Goal: Task Accomplishment & Management: Complete application form

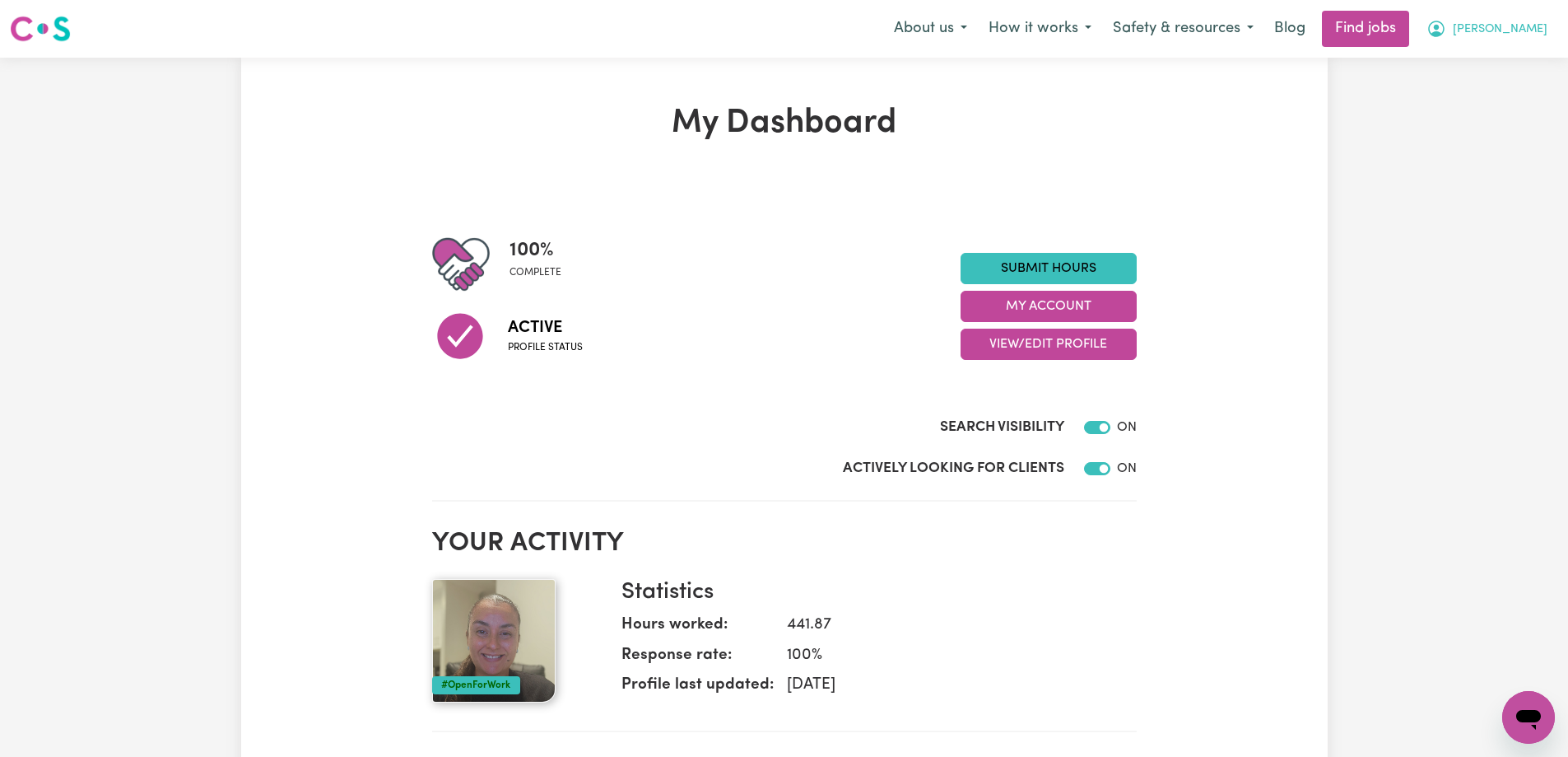
click at [1520, 32] on button "[PERSON_NAME]" at bounding box center [1488, 29] width 143 height 35
click at [1031, 267] on link "Submit Hours" at bounding box center [1049, 269] width 176 height 31
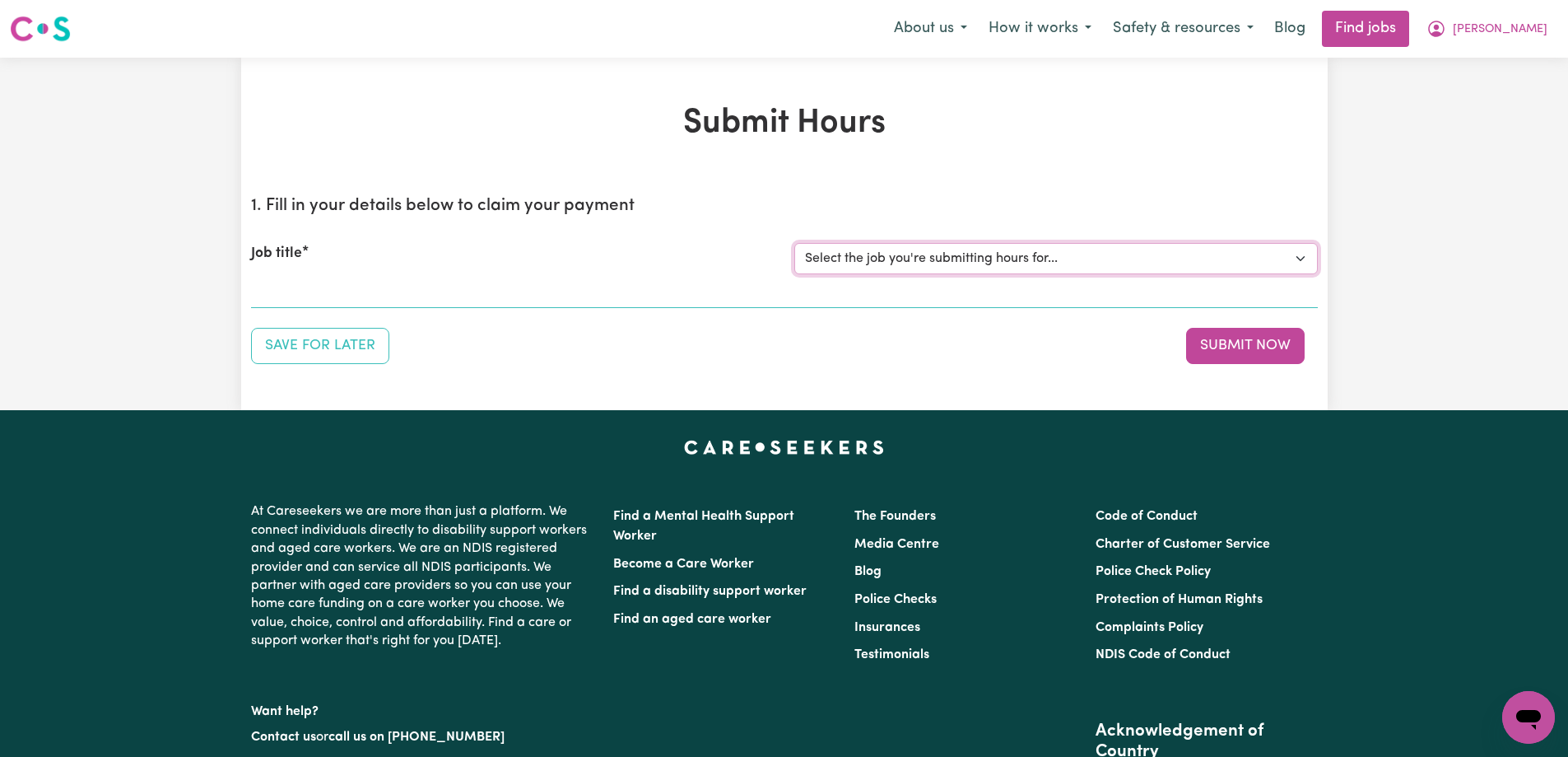
click at [957, 262] on select "Select the job you're submitting hours for... [[PERSON_NAME]] Support Worker To…" at bounding box center [1056, 259] width 524 height 31
select select "13761"
click at [795, 243] on select "Select the job you're submitting hours for... [[PERSON_NAME]] Support Worker To…" at bounding box center [1056, 259] width 524 height 31
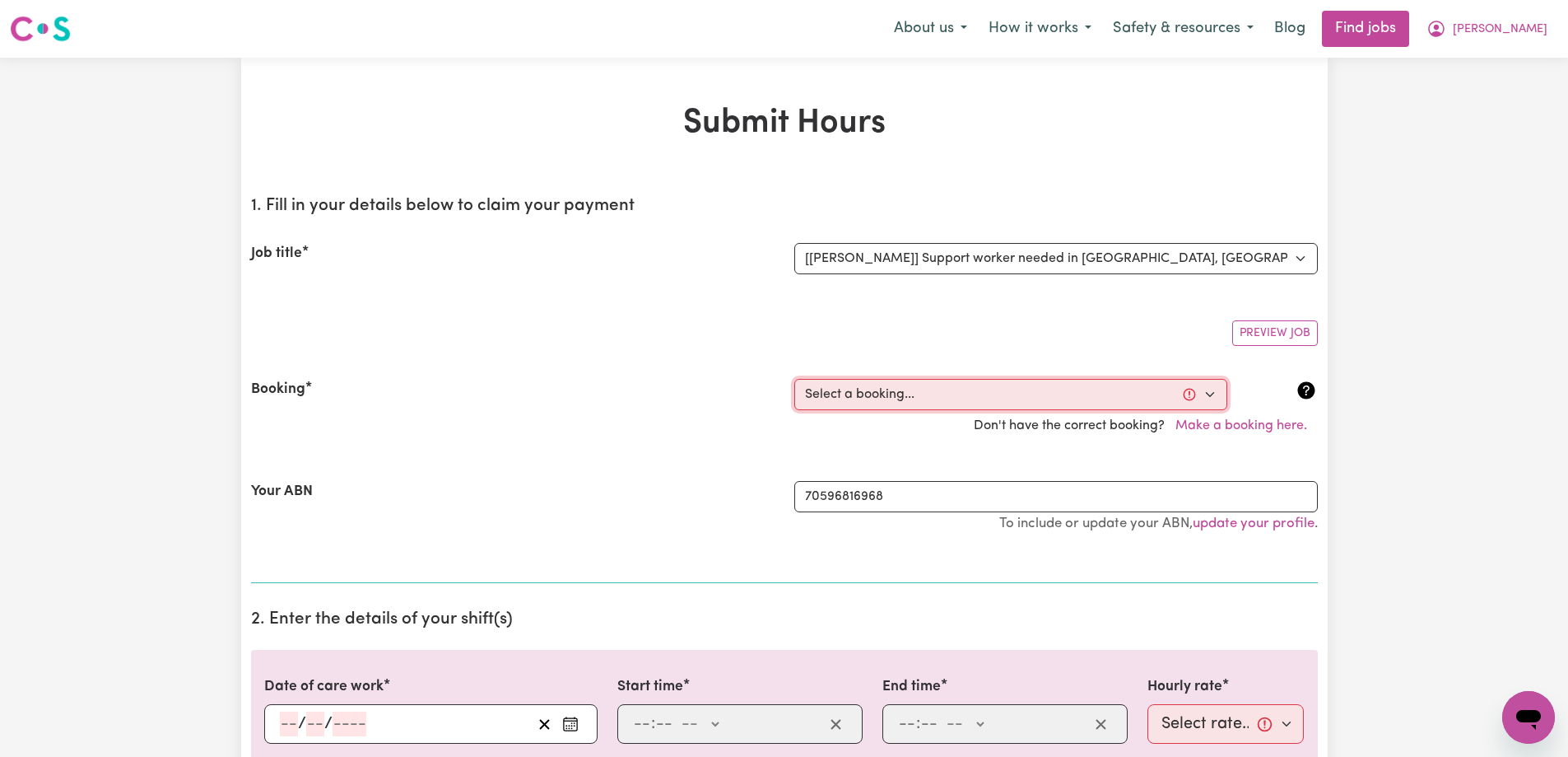
click at [842, 395] on select "Select a booking... [DATE] 09:00am to 12:00pm (RECURRING) [DATE] 09:00am to 12:…" at bounding box center [1012, 394] width 433 height 31
select select "341181"
click at [795, 378] on select "Select a booking... [DATE] 09:00am to 12:00pm (RECURRING) [DATE] 09:00am to 12:…" at bounding box center [1012, 394] width 433 height 31
type input "[DATE]"
type input "16"
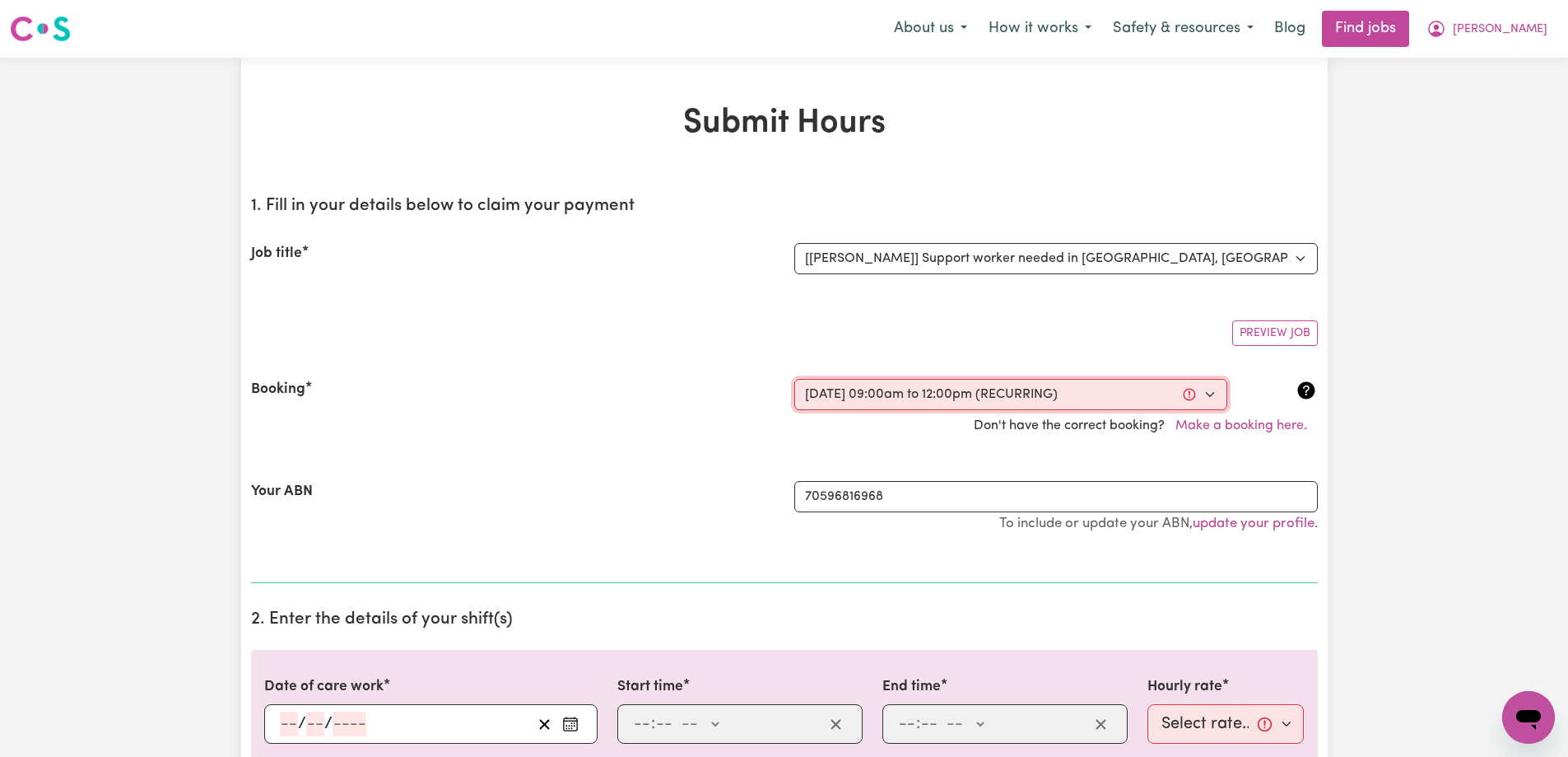
type input "8"
type input "2025"
type input "09:00"
type input "9"
type input "0"
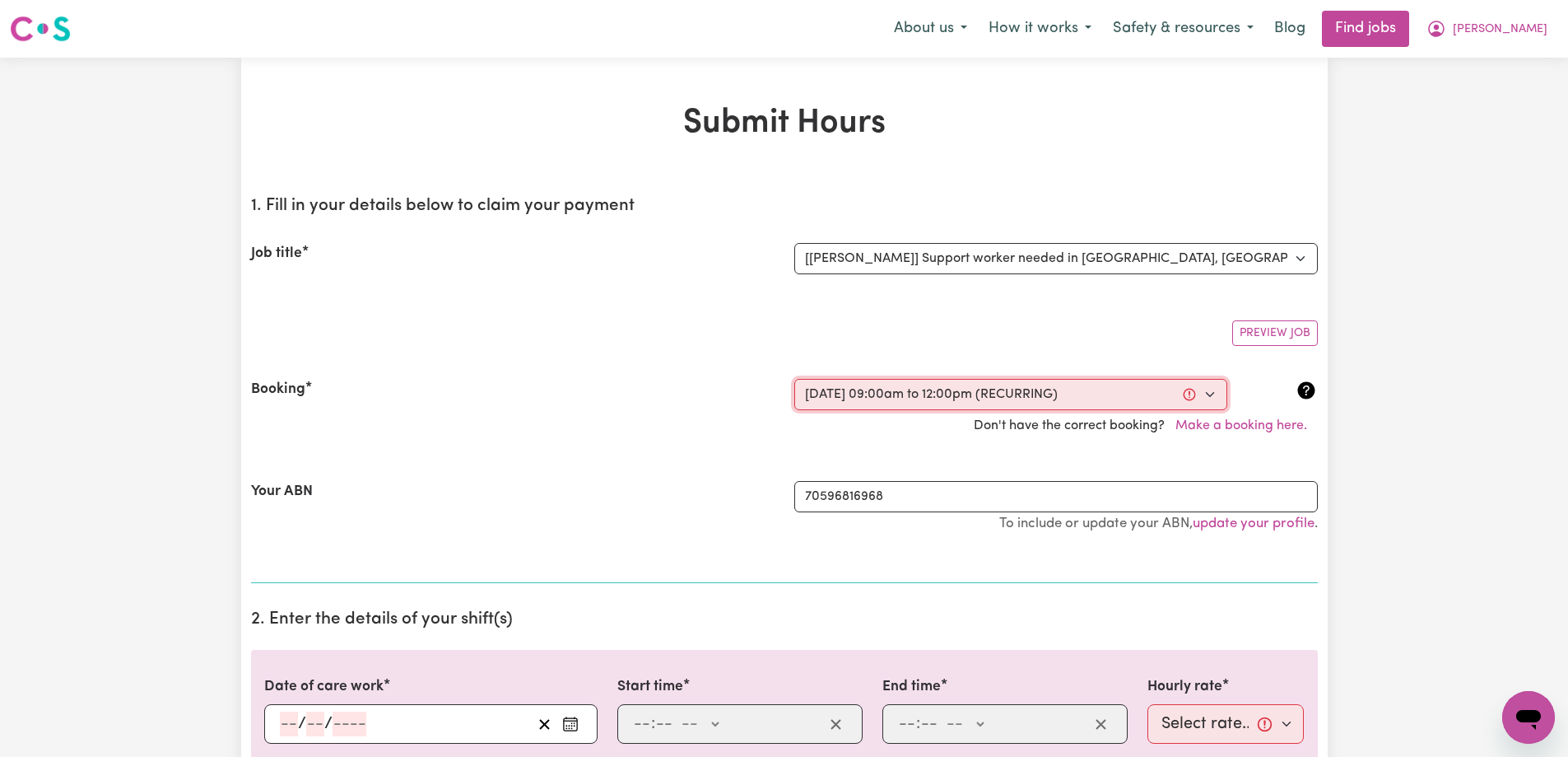
select select "am"
type input "12:00"
type input "12"
type input "0"
select select "pm"
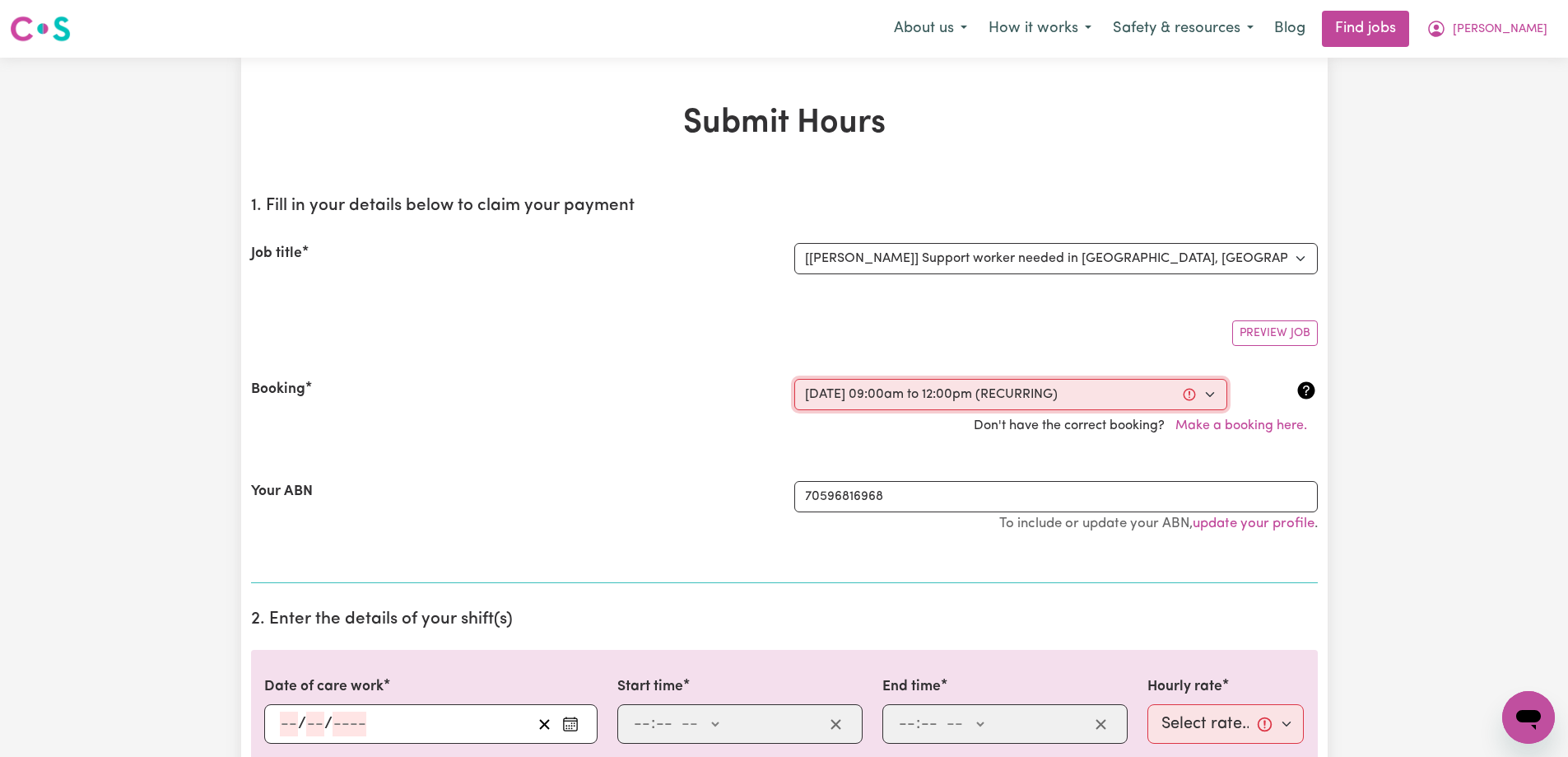
select select "60-[DATE]"
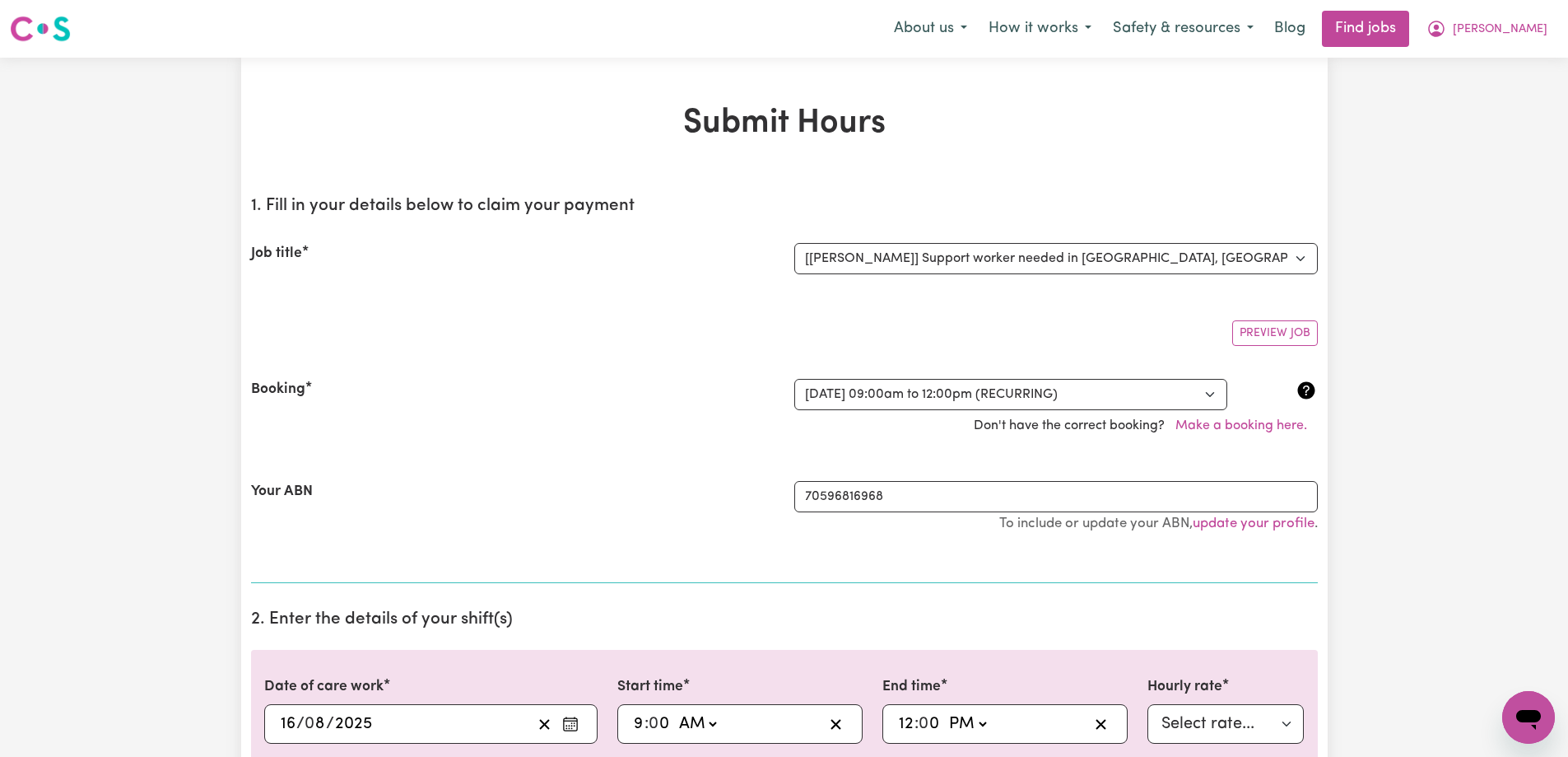
click at [571, 469] on div "Your ABN 70596816968 To include or update your ABN, update your profile ." at bounding box center [785, 516] width 1067 height 108
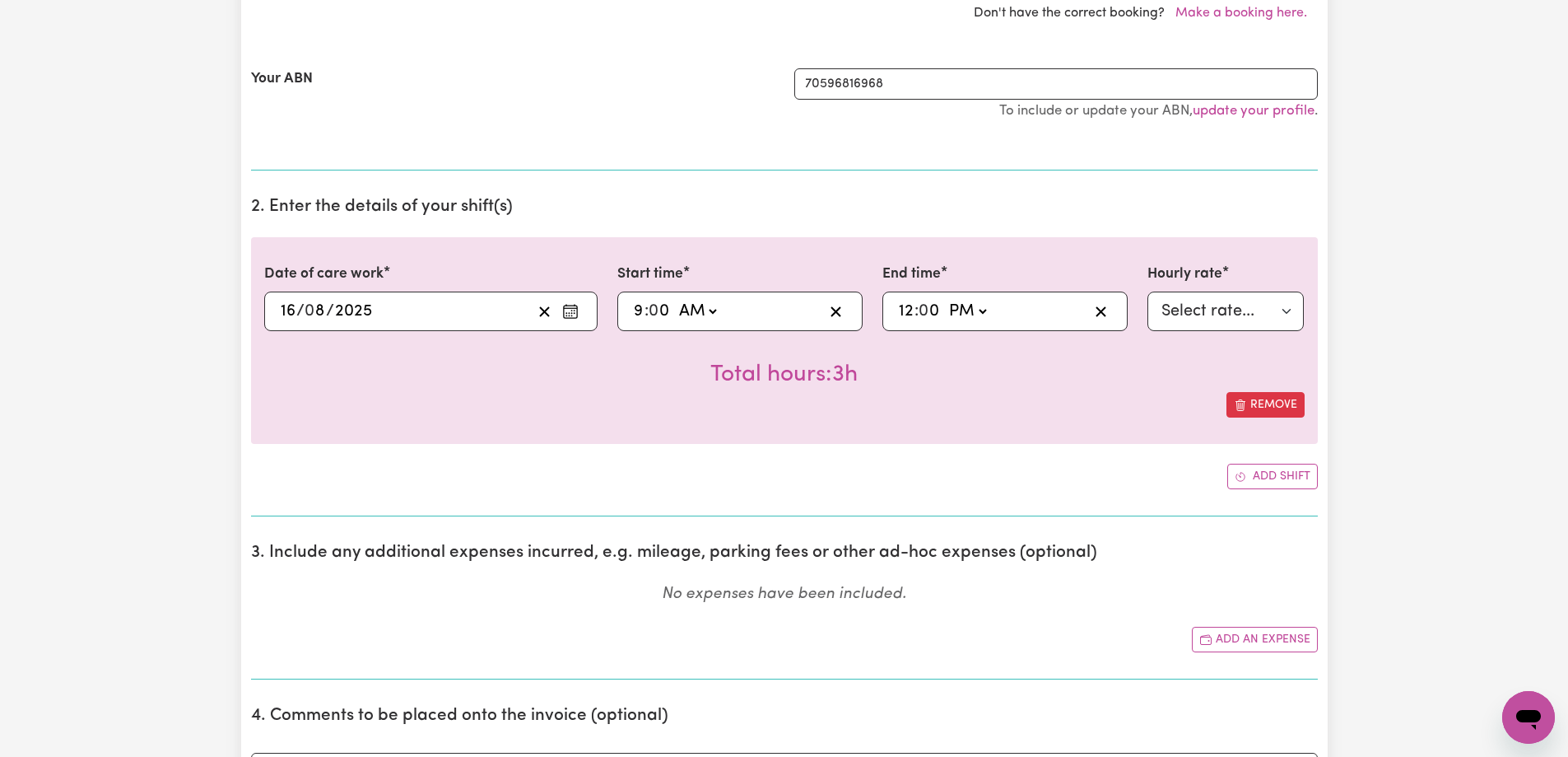
scroll to position [495, 0]
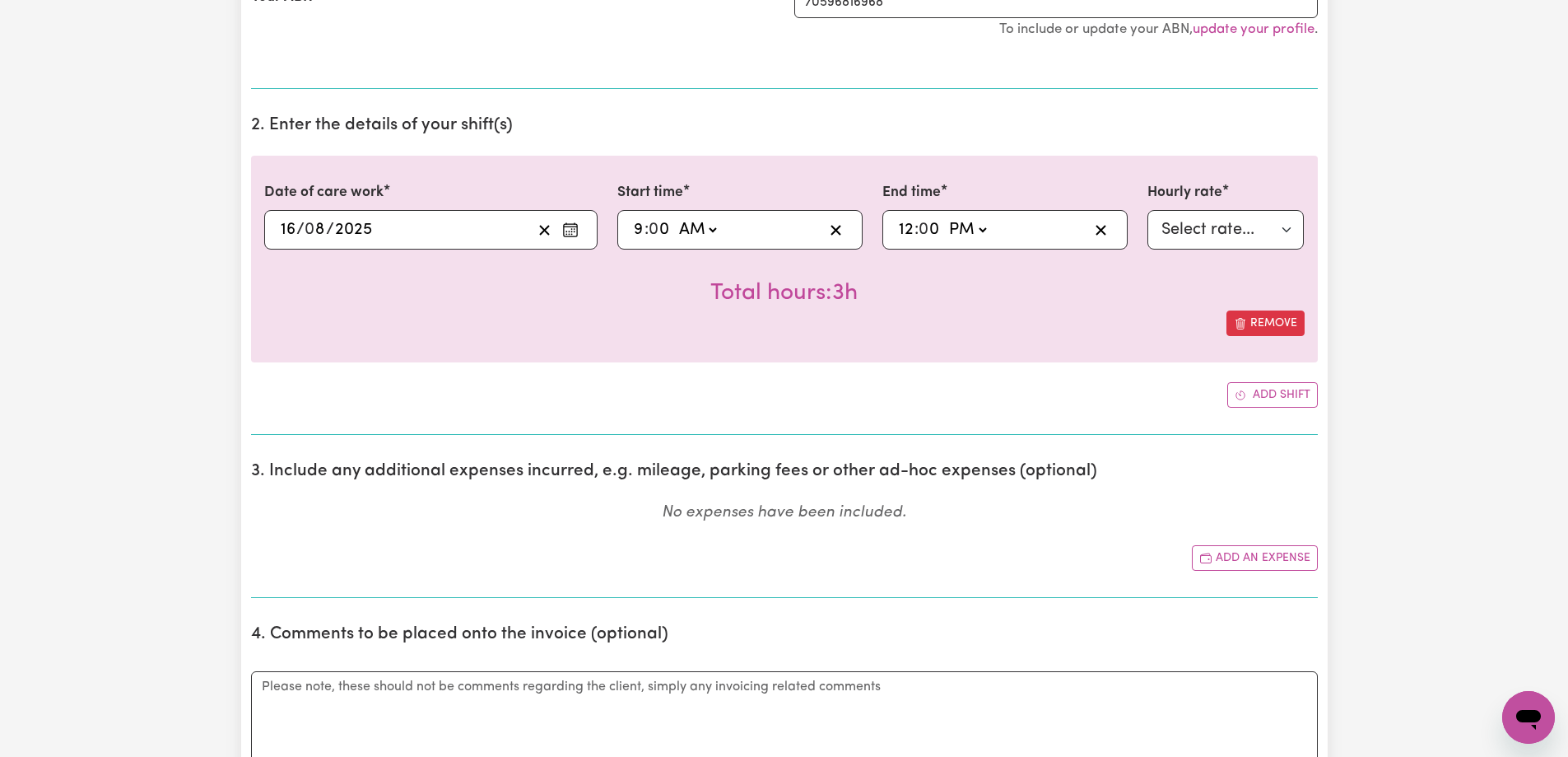
click at [633, 227] on input "9" at bounding box center [639, 229] width 12 height 25
type input "08:00"
type input "8"
click at [912, 234] on input "12" at bounding box center [906, 229] width 16 height 25
type input "13:00"
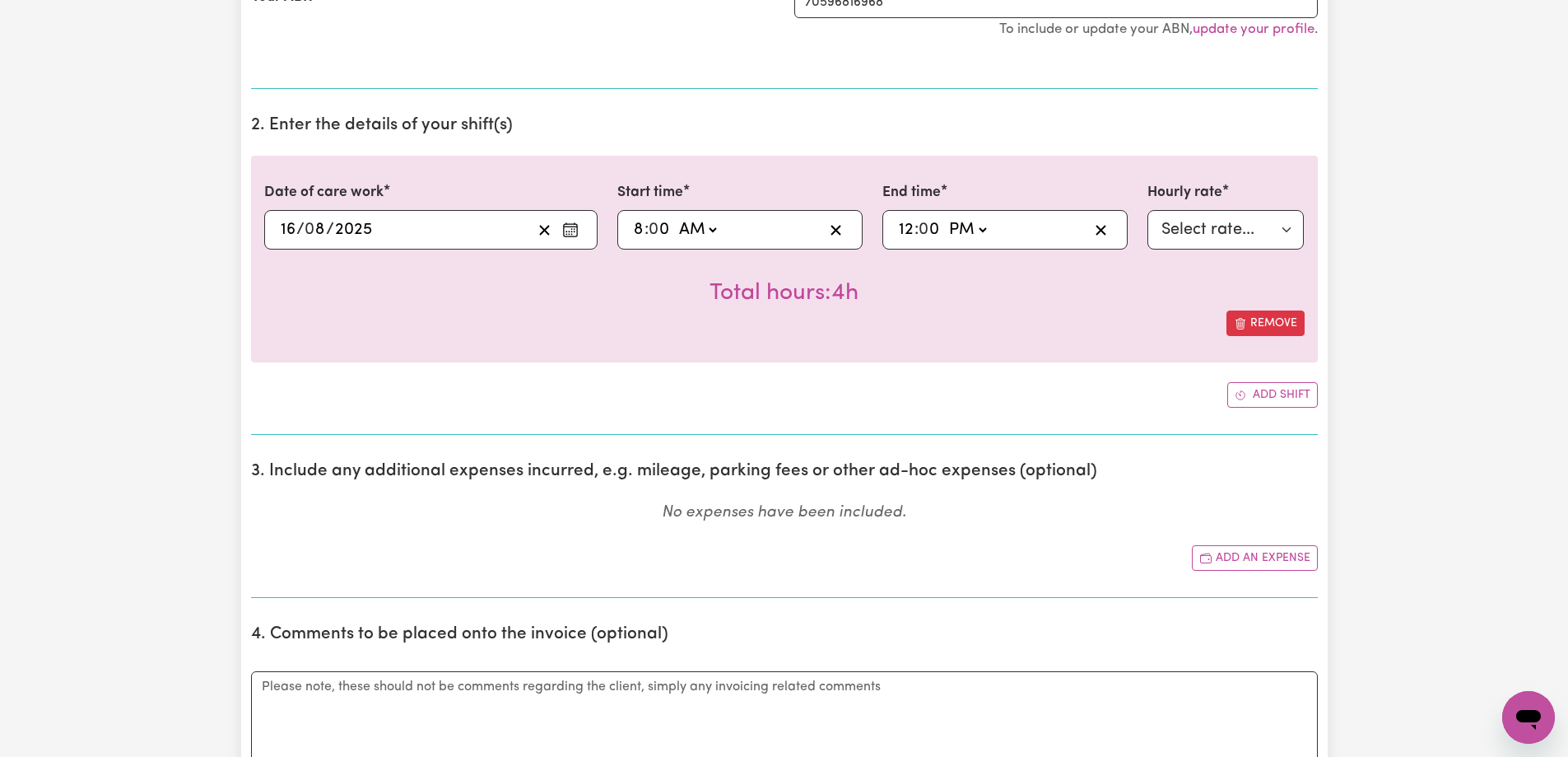
type input "1"
type input "23:00"
type input "11"
click at [957, 237] on select "AM PM" at bounding box center [964, 229] width 45 height 25
select select "am"
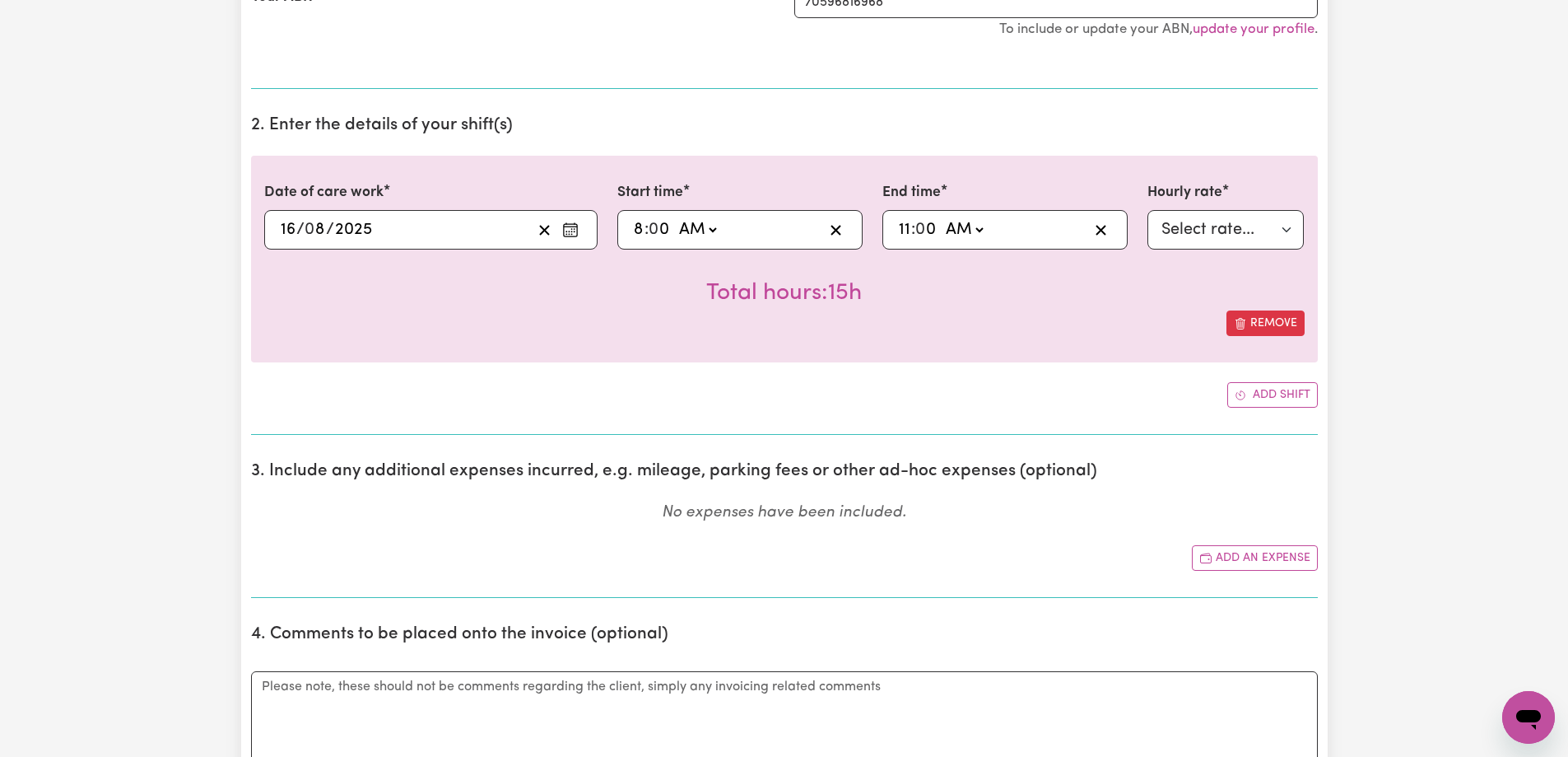
click at [942, 218] on select "AM PM" at bounding box center [964, 229] width 45 height 25
type input "11:00"
click at [1092, 307] on div "Total hours: 3h" at bounding box center [784, 280] width 1041 height 61
click at [1184, 227] on select "Select rate... $60.00 (Weekday) $60.00 ([DATE]) $70.00 ([DATE]) $80.00 (Public …" at bounding box center [1226, 229] width 157 height 39
select select "70-[DATE]"
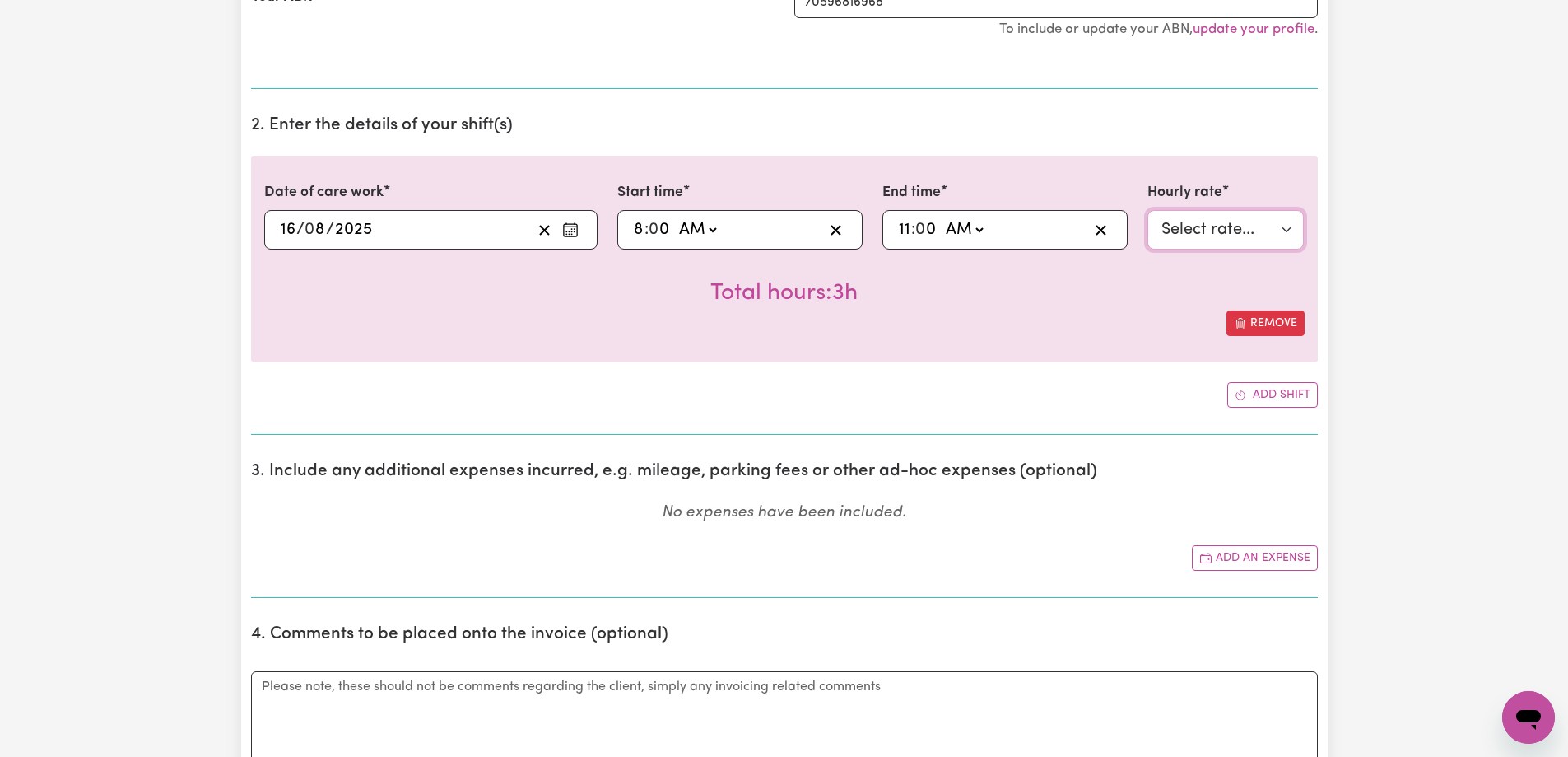
click at [1148, 210] on select "Select rate... $60.00 (Weekday) $60.00 ([DATE]) $70.00 ([DATE]) $80.00 (Public …" at bounding box center [1226, 229] width 157 height 39
click at [1062, 347] on div "Date of care work [DATE] 16 / 0 8 / 2025 Start time 08:00 8 : 0 0 AM PM End tim…" at bounding box center [785, 259] width 1067 height 207
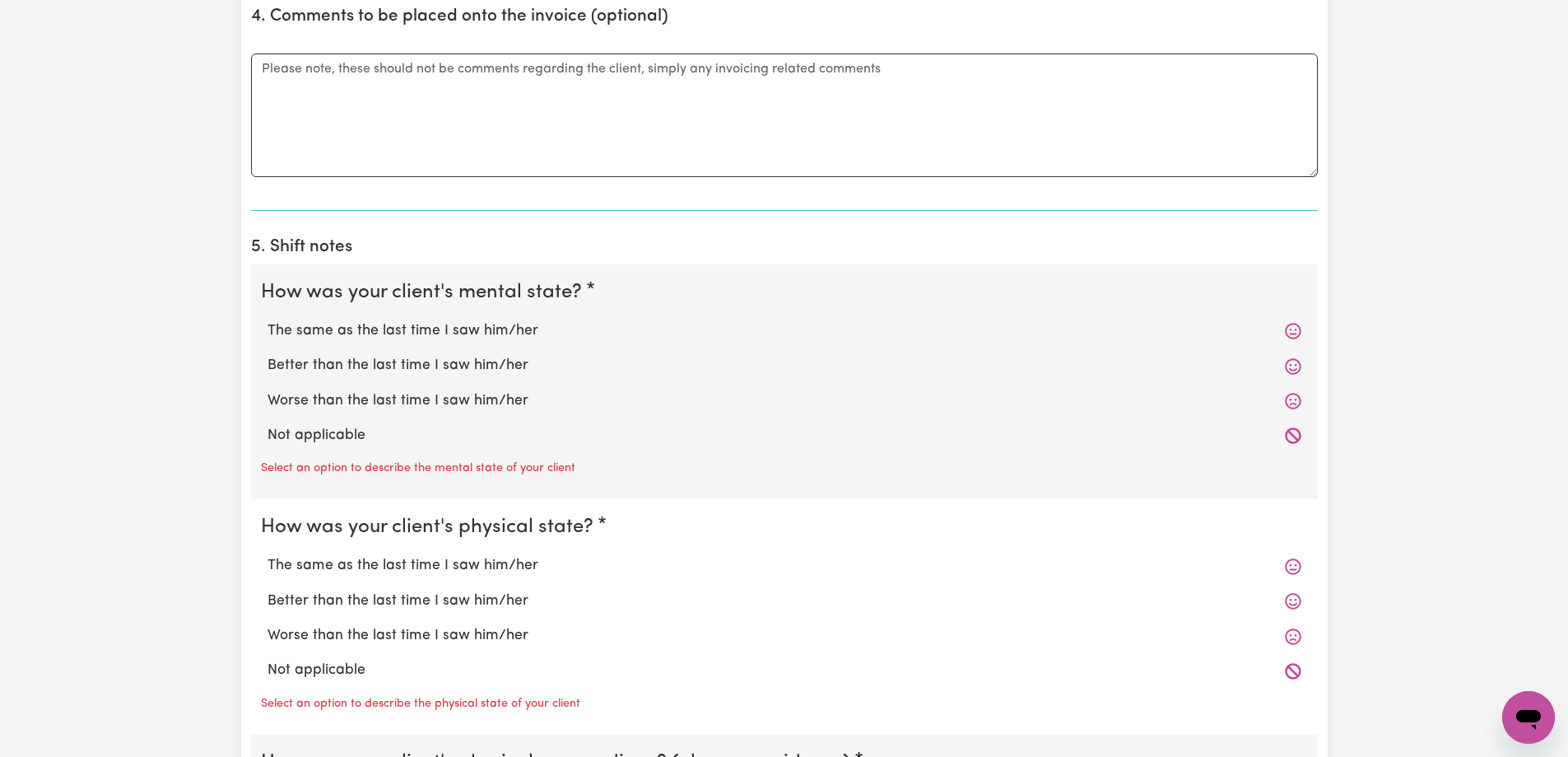
scroll to position [1153, 0]
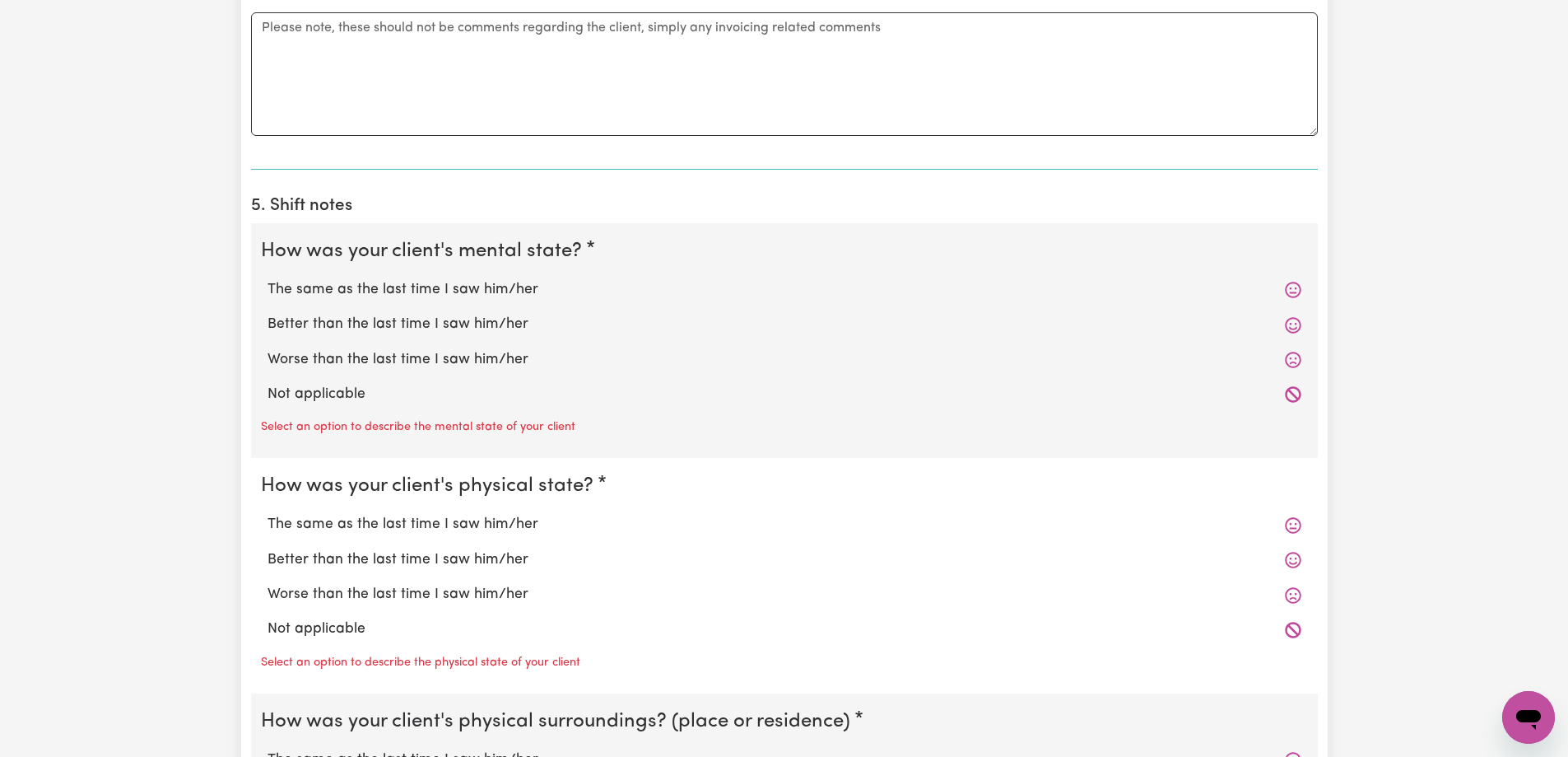
click at [389, 291] on label "The same as the last time I saw him/her" at bounding box center [785, 289] width 1034 height 21
click at [268, 279] on input "The same as the last time I saw him/her" at bounding box center [267, 279] width 1 height 1
radio input "true"
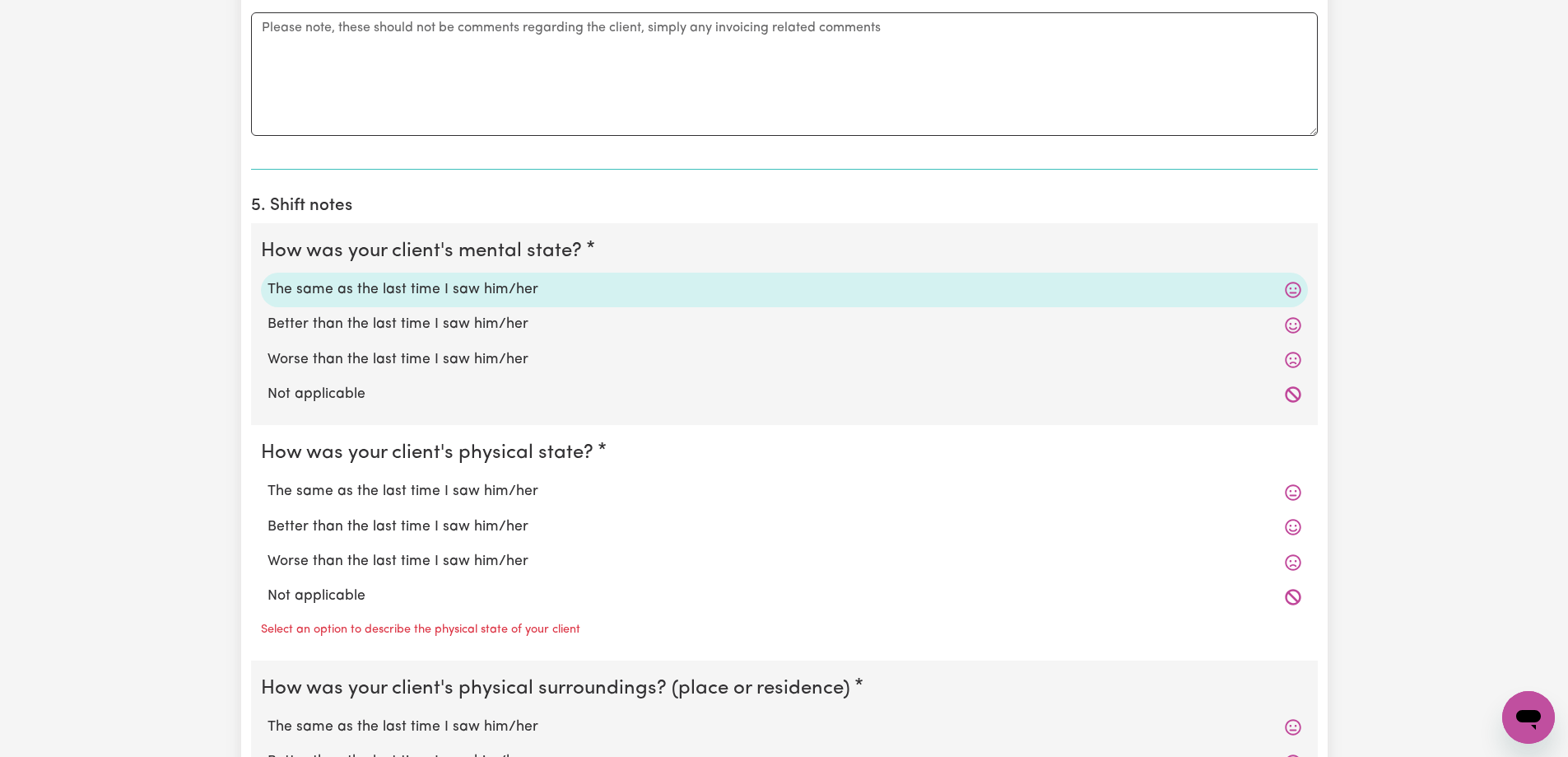
click at [393, 496] on label "The same as the last time I saw him/her" at bounding box center [785, 491] width 1034 height 21
click at [268, 481] on input "The same as the last time I saw him/her" at bounding box center [267, 480] width 1 height 1
radio input "true"
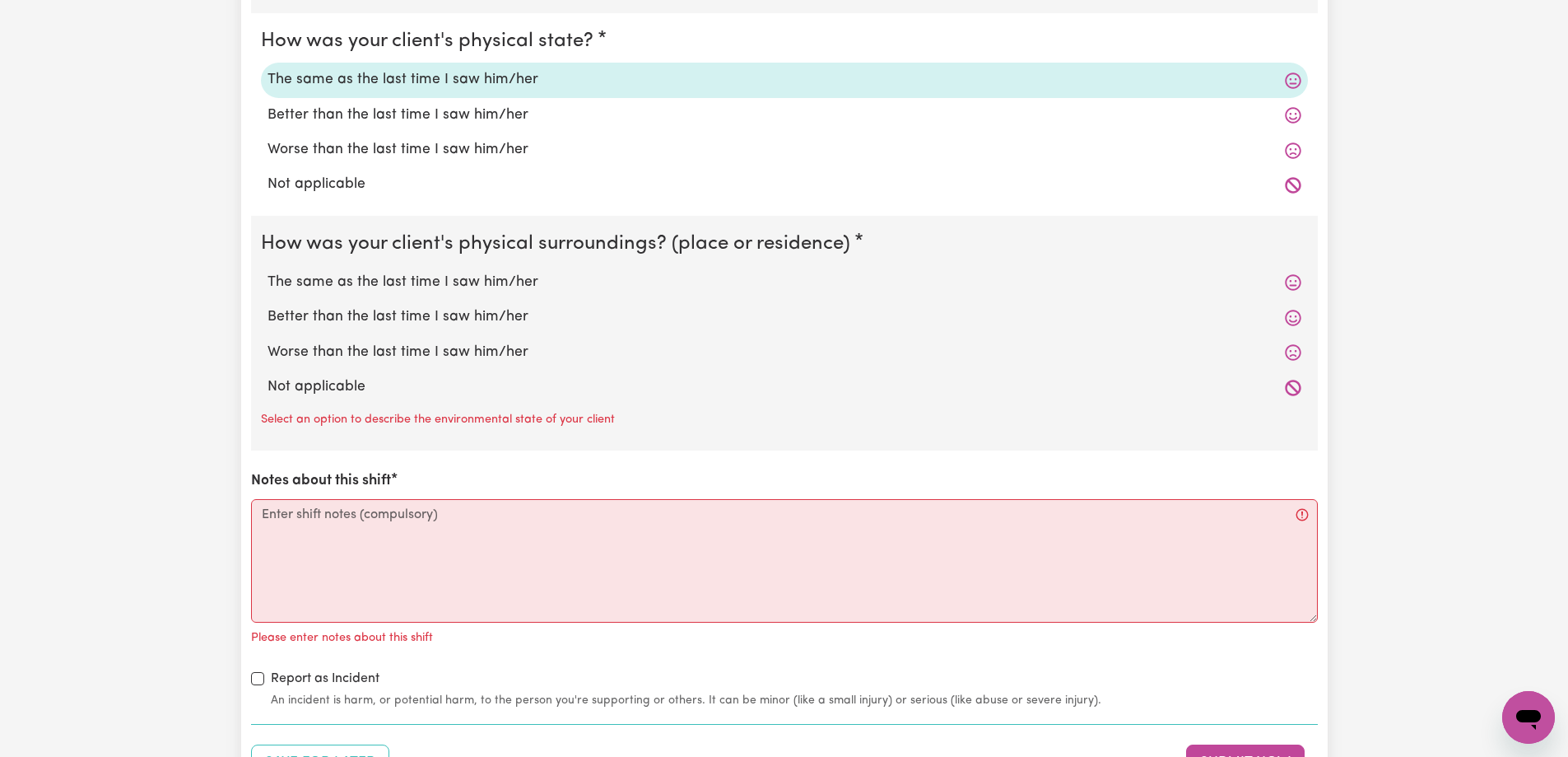
click at [343, 285] on label "The same as the last time I saw him/her" at bounding box center [785, 282] width 1034 height 21
click at [268, 272] on input "The same as the last time I saw him/her" at bounding box center [267, 271] width 1 height 1
radio input "true"
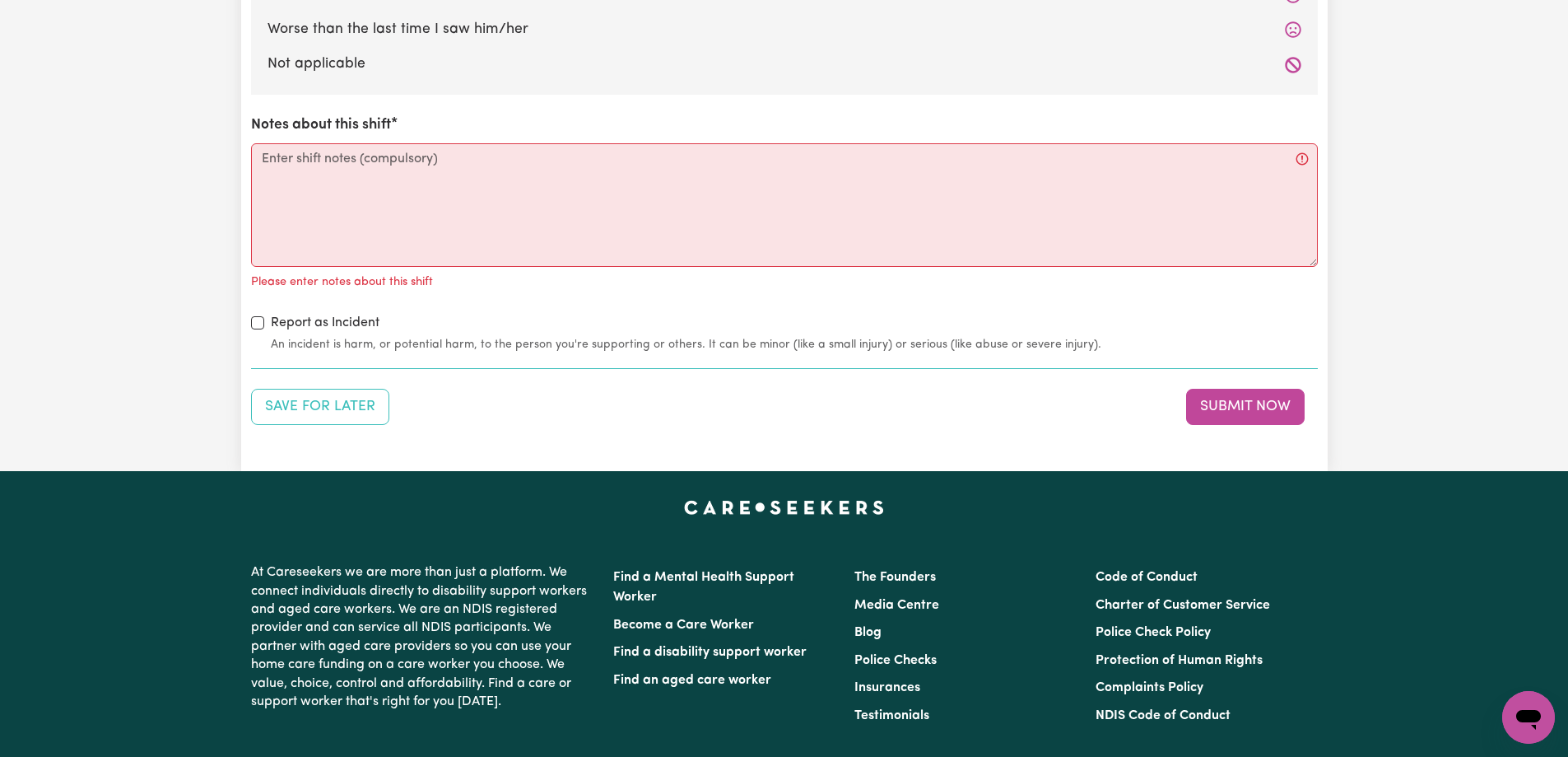
scroll to position [1977, 0]
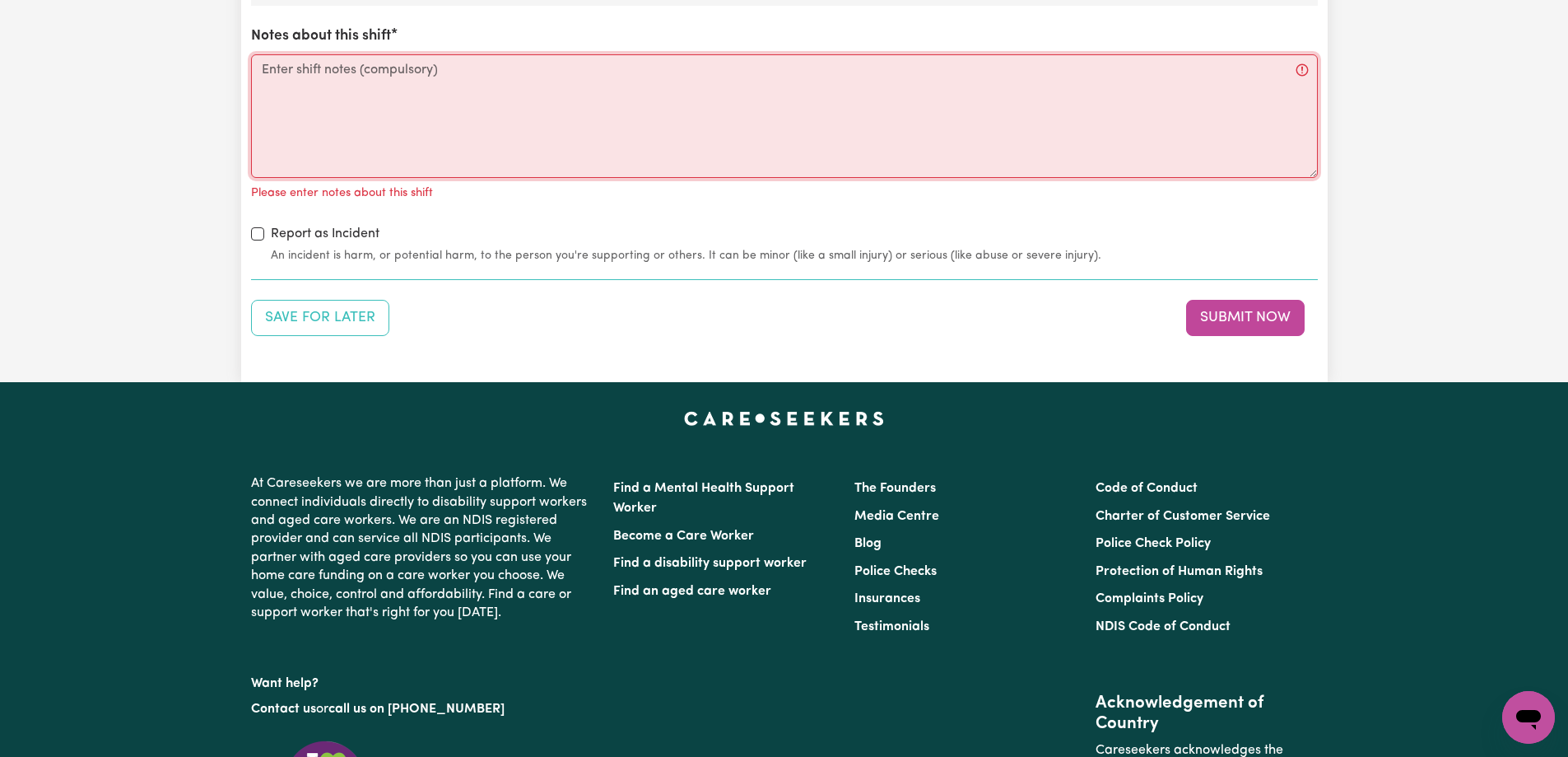
click at [301, 94] on textarea "Notes about this shift" at bounding box center [785, 115] width 1067 height 123
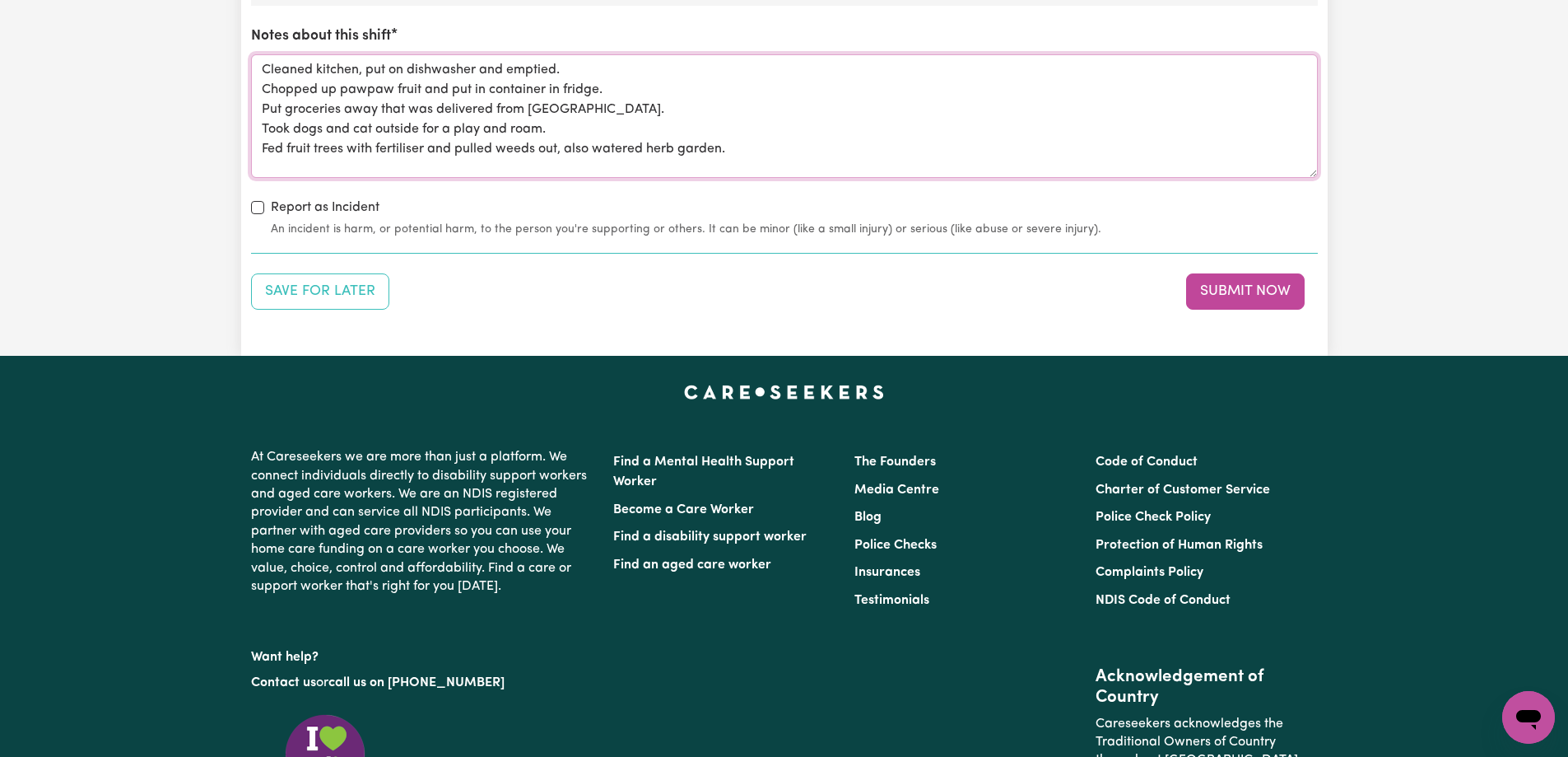
click at [424, 147] on textarea "Cleaned kitchen, put on dishwasher and emptied. Chopped up pawpaw fruit and put…" at bounding box center [785, 115] width 1067 height 123
click at [805, 148] on textarea "Cleaned kitchen, put on dishwasher and emptied. Chopped up pawpaw fruit and put…" at bounding box center [785, 115] width 1067 height 123
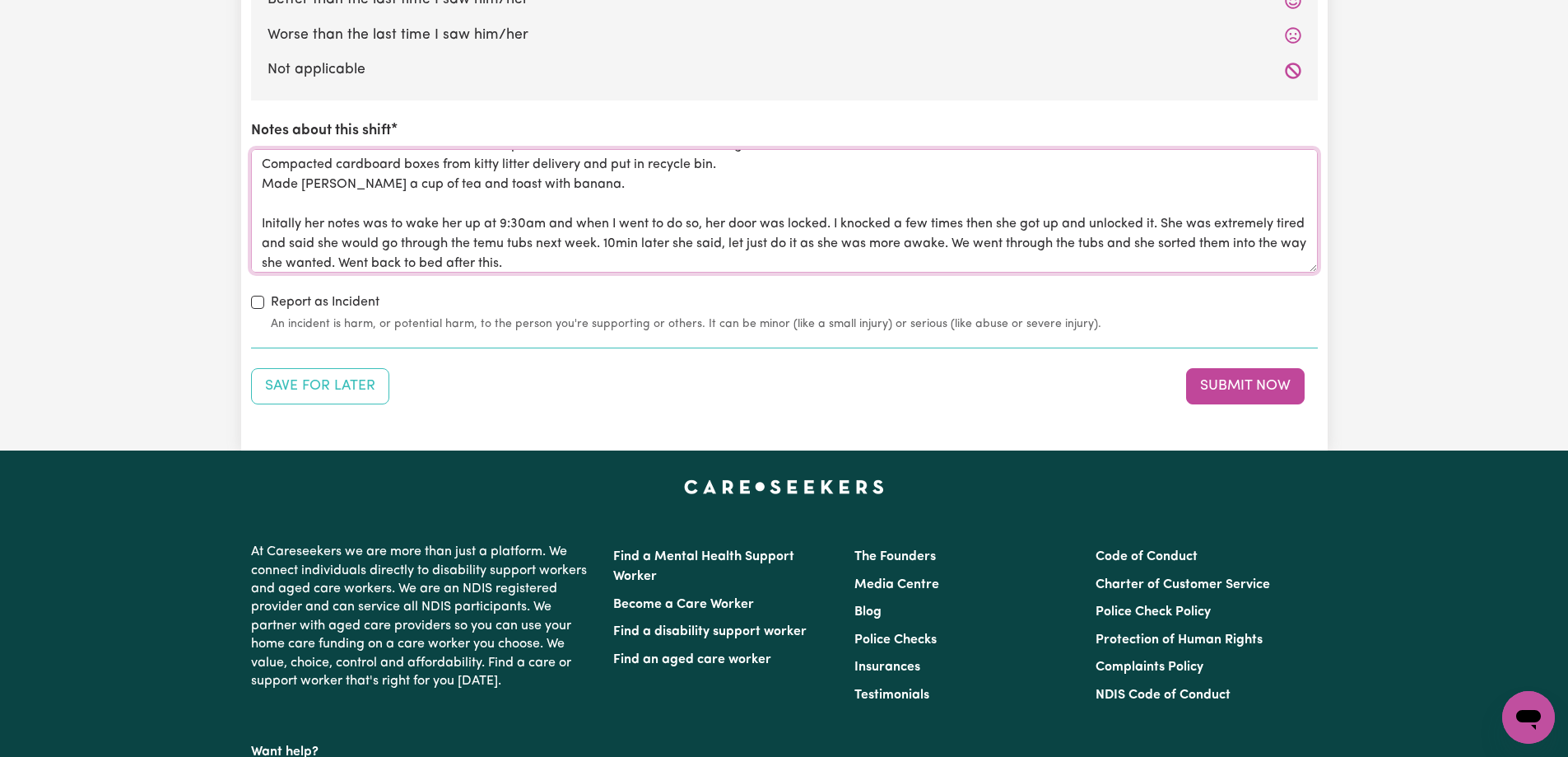
scroll to position [1894, 0]
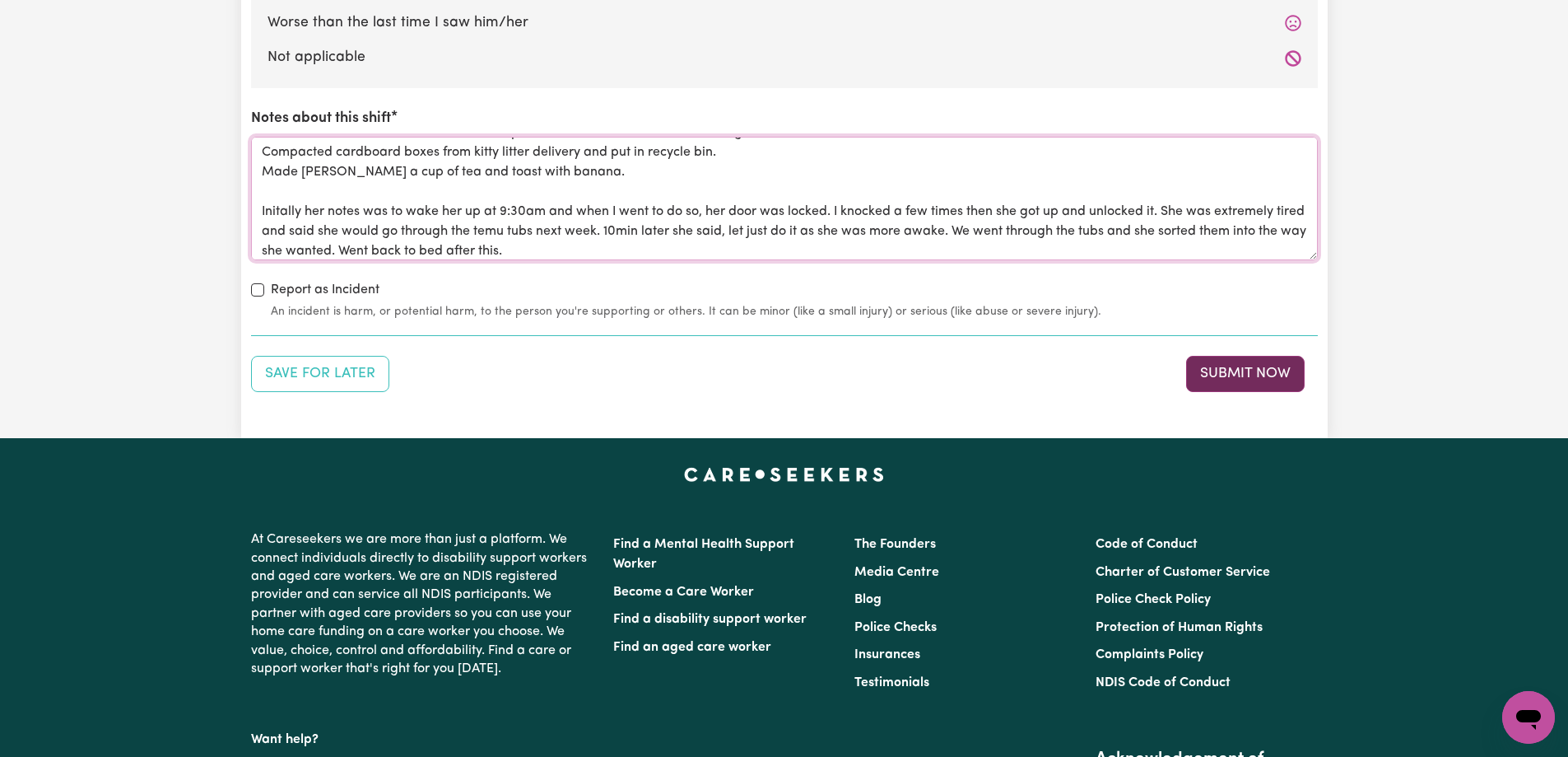
type textarea "Cleaned kitchen, put on dishwasher and emptied. Chopped up pawpaw fruit and put…"
click at [1232, 368] on button "Submit Now" at bounding box center [1245, 374] width 119 height 37
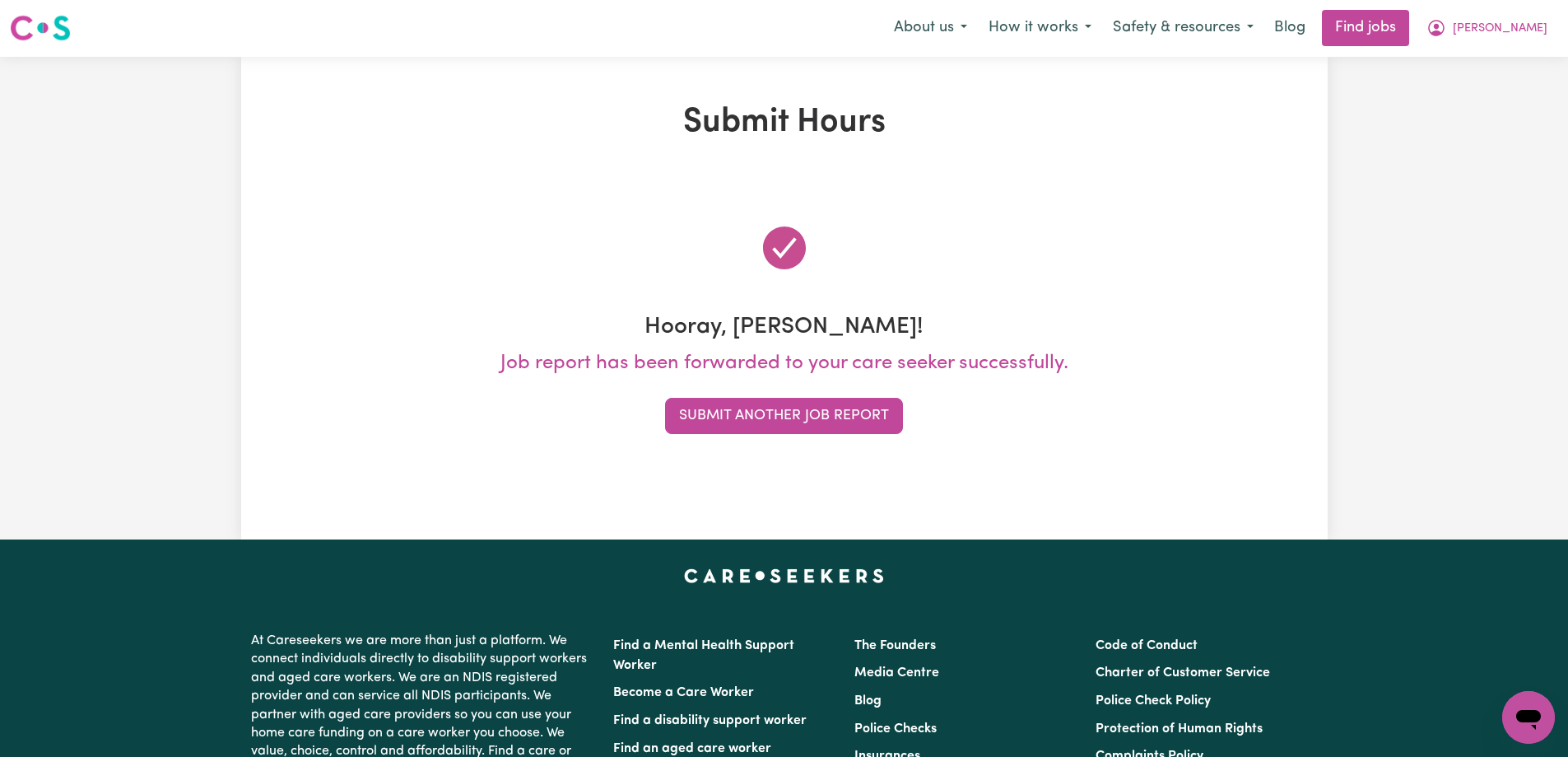
scroll to position [0, 0]
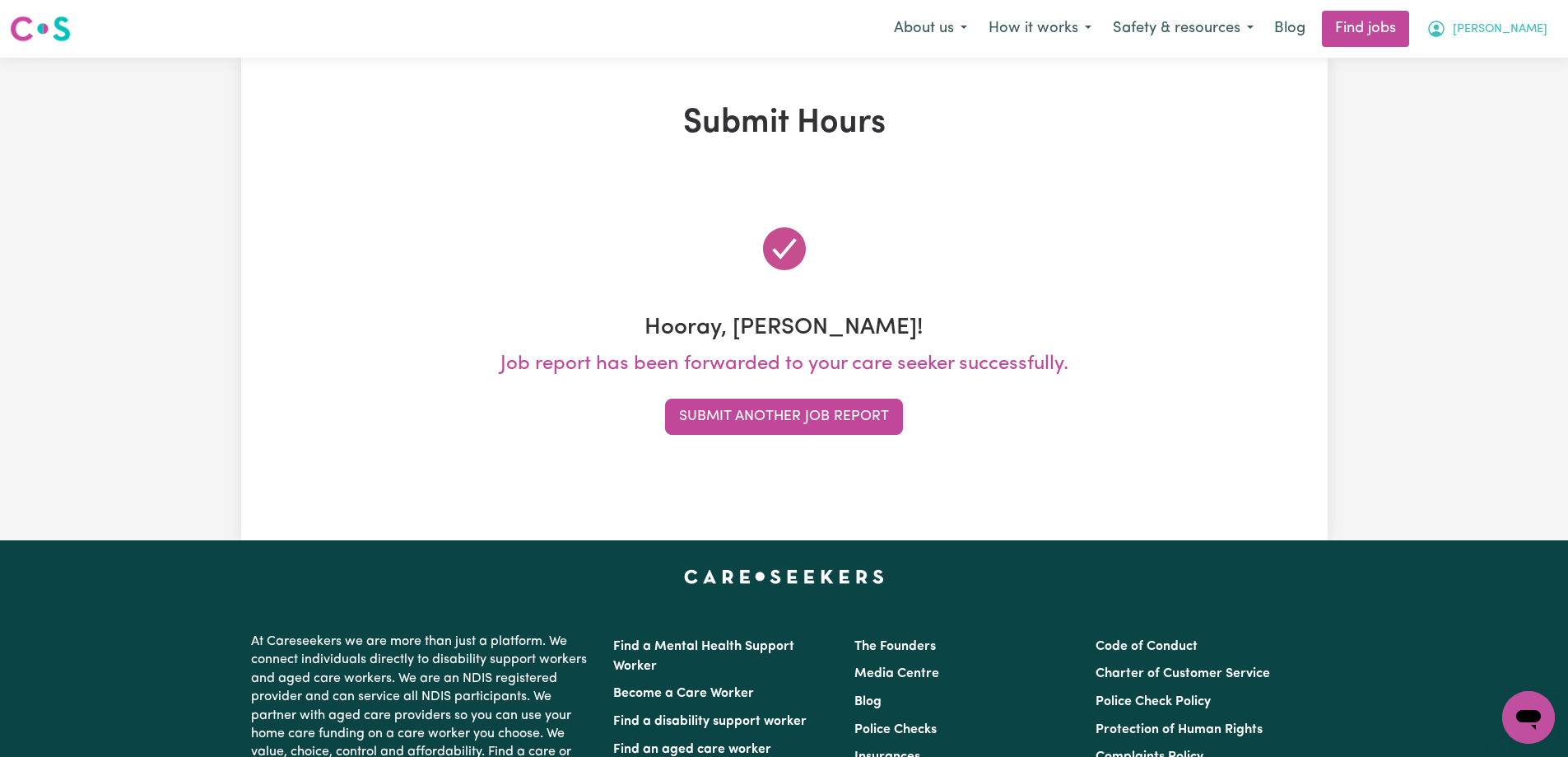
click at [1538, 32] on span "[PERSON_NAME]" at bounding box center [1500, 30] width 95 height 18
click at [1473, 62] on link "My Account" at bounding box center [1492, 64] width 130 height 31
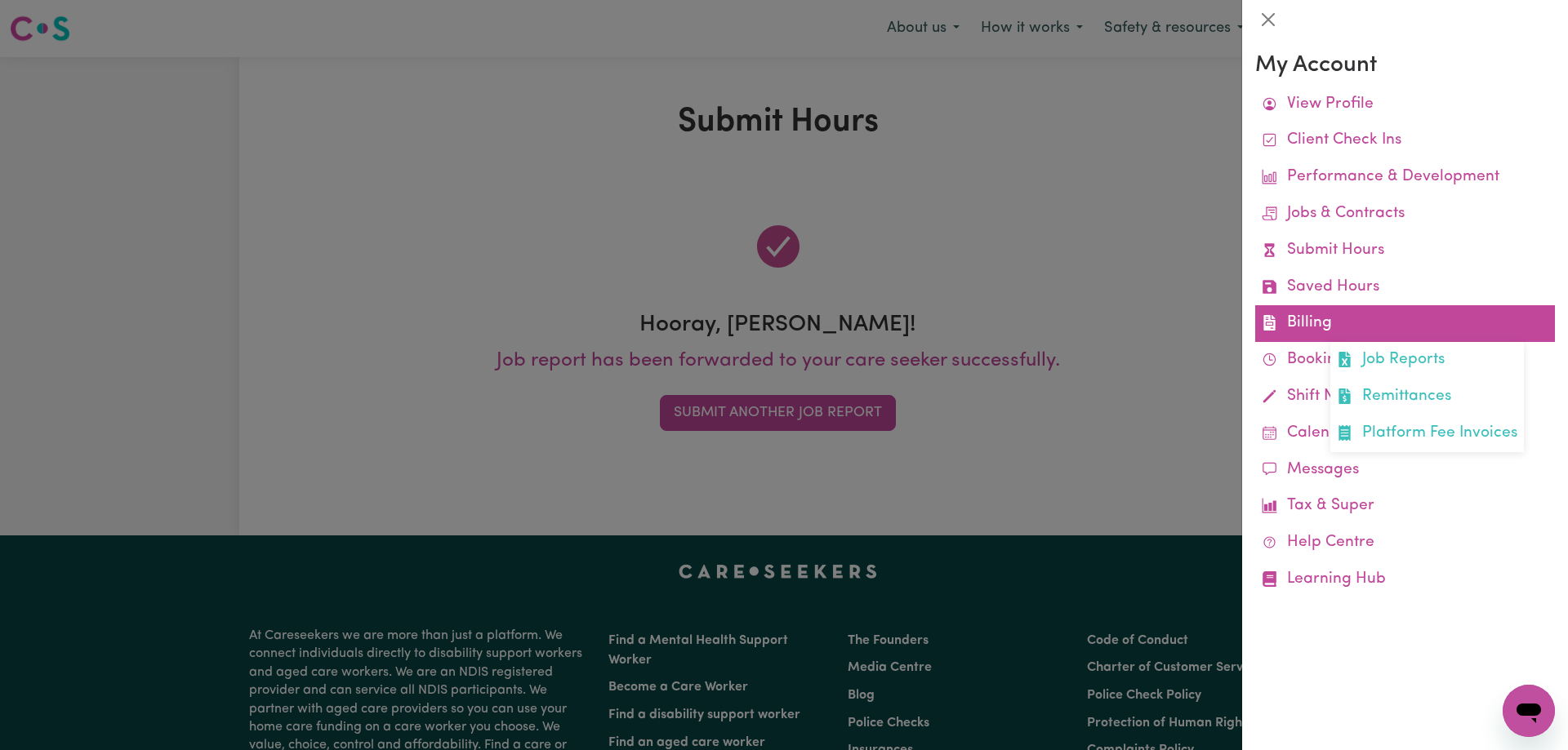
click at [1310, 331] on link "Billing Job Reports Remittances Platform Fee Invoices" at bounding box center [1405, 323] width 300 height 37
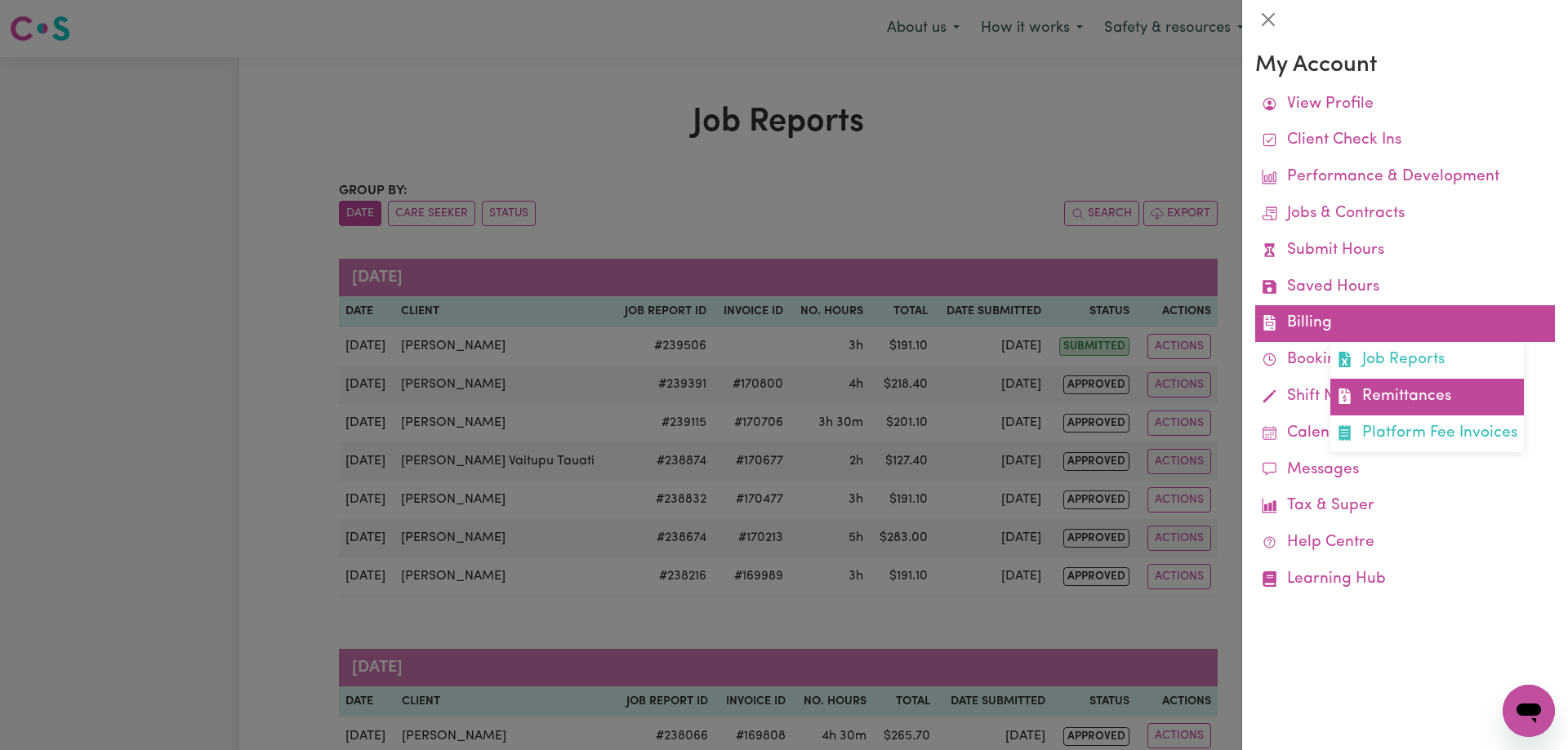
click at [1385, 397] on link "Remittances" at bounding box center [1428, 397] width 194 height 37
